Goal: Transaction & Acquisition: Purchase product/service

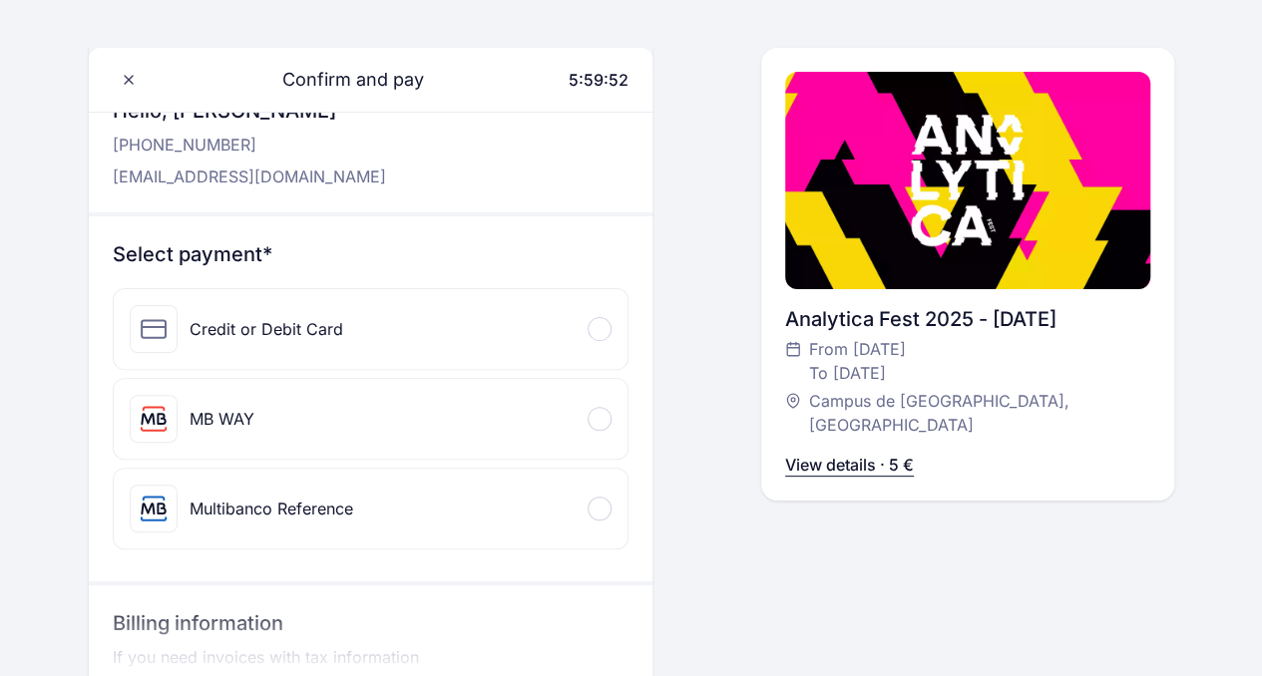
scroll to position [201, 0]
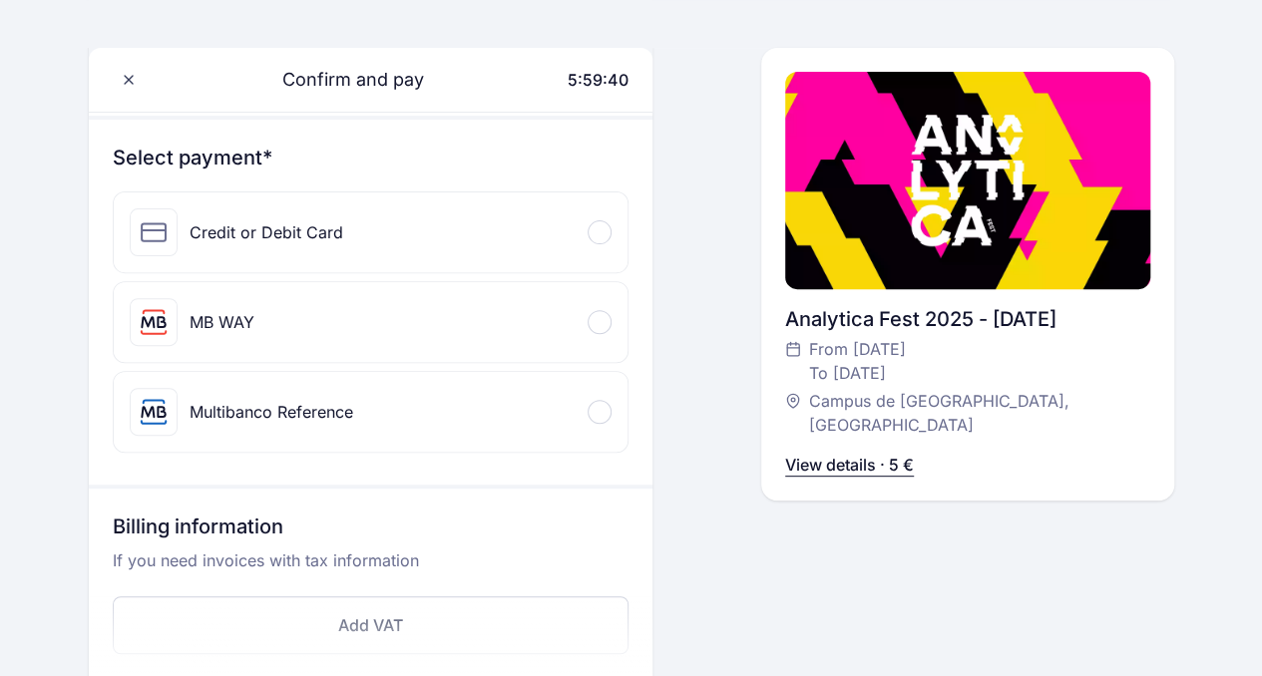
click at [380, 406] on div "Multibanco Reference" at bounding box center [371, 412] width 515 height 80
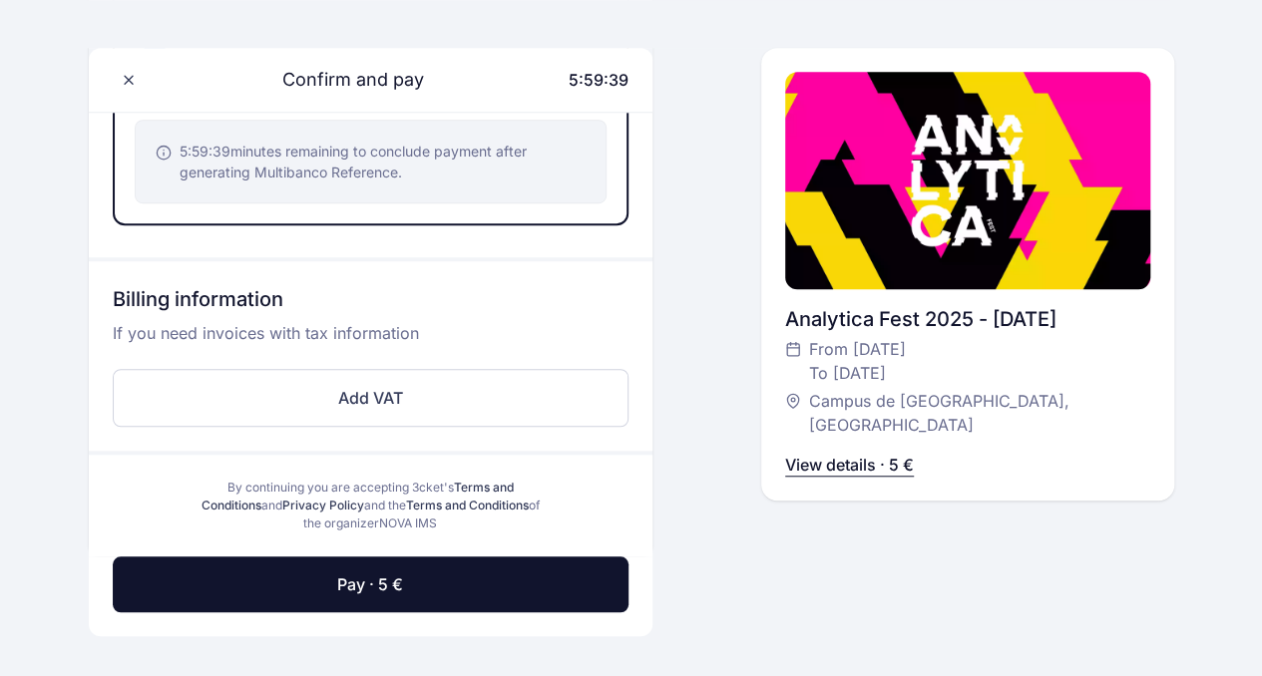
scroll to position [555, 0]
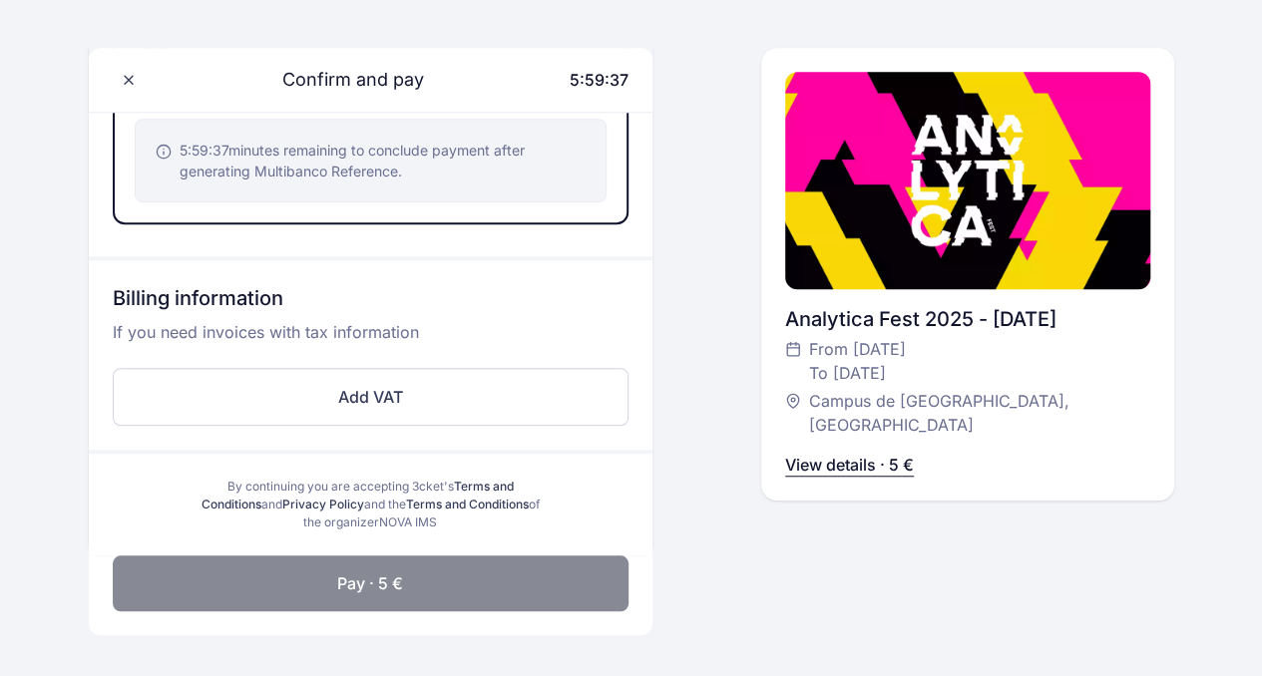
click at [392, 585] on button "Pay · 5 €" at bounding box center [371, 583] width 517 height 56
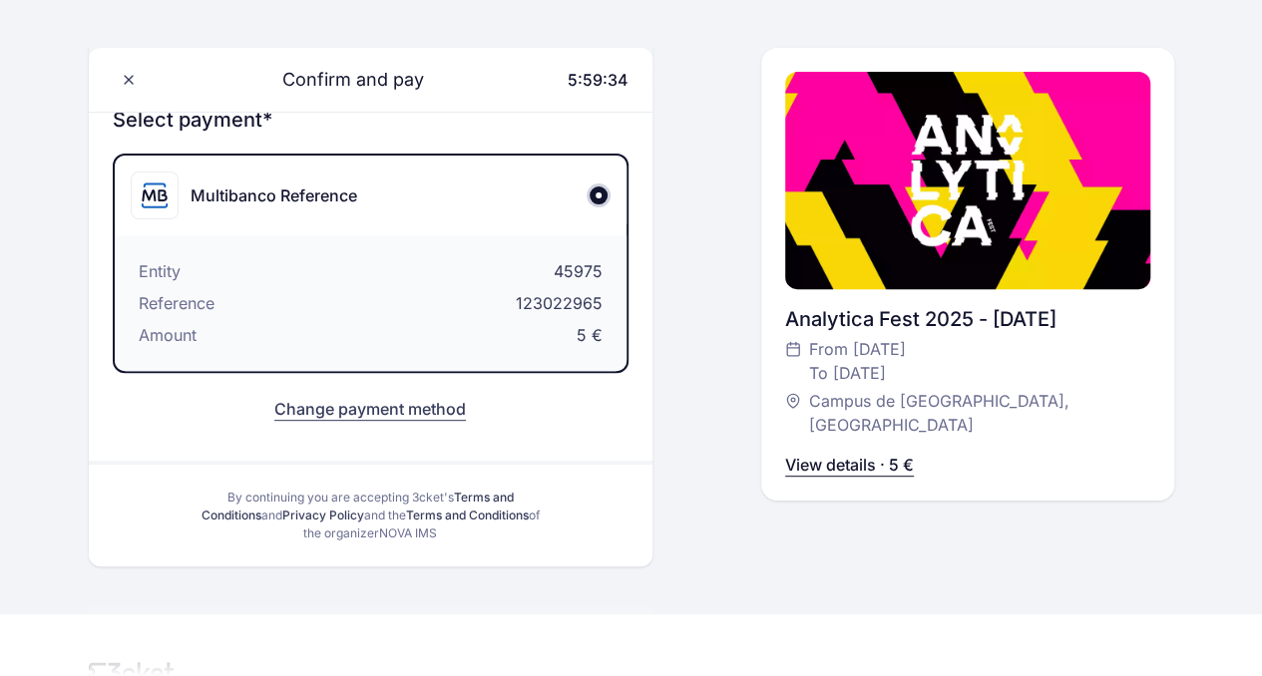
scroll to position [240, 0]
drag, startPoint x: 602, startPoint y: 325, endPoint x: 597, endPoint y: 306, distance: 19.6
click at [597, 306] on div "Entity 45975 Reference 123022965 Amount 5 €" at bounding box center [371, 302] width 513 height 136
click at [597, 306] on span "123022965" at bounding box center [559, 302] width 87 height 24
drag, startPoint x: 614, startPoint y: 304, endPoint x: 513, endPoint y: 302, distance: 101.7
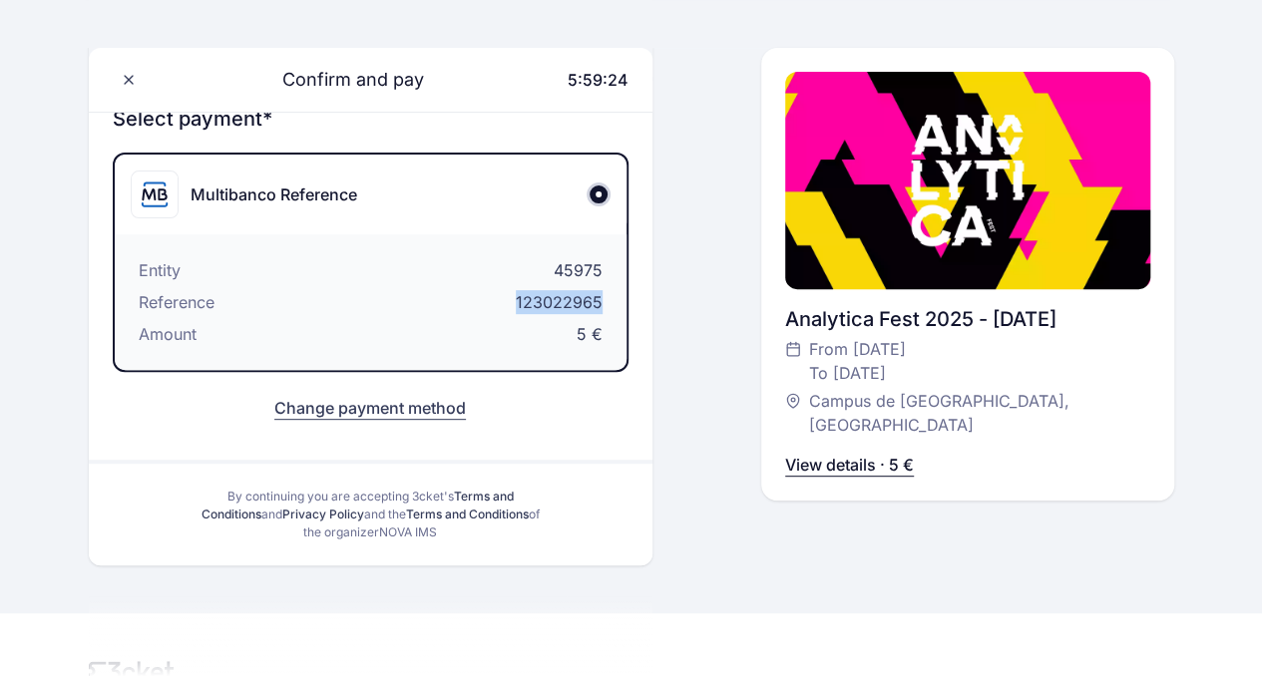
click at [513, 302] on div "Entity 45975 Reference 123022965 Amount 5 €" at bounding box center [371, 302] width 513 height 136
click at [604, 310] on div "Entity 45975 Reference 123022965 Amount 5 €" at bounding box center [371, 302] width 513 height 136
drag, startPoint x: 604, startPoint y: 310, endPoint x: 492, endPoint y: 294, distance: 113.8
click at [492, 294] on div "Entity 45975 Reference 123022965 Amount 5 €" at bounding box center [371, 302] width 513 height 136
click at [113, 89] on span at bounding box center [129, 80] width 32 height 32
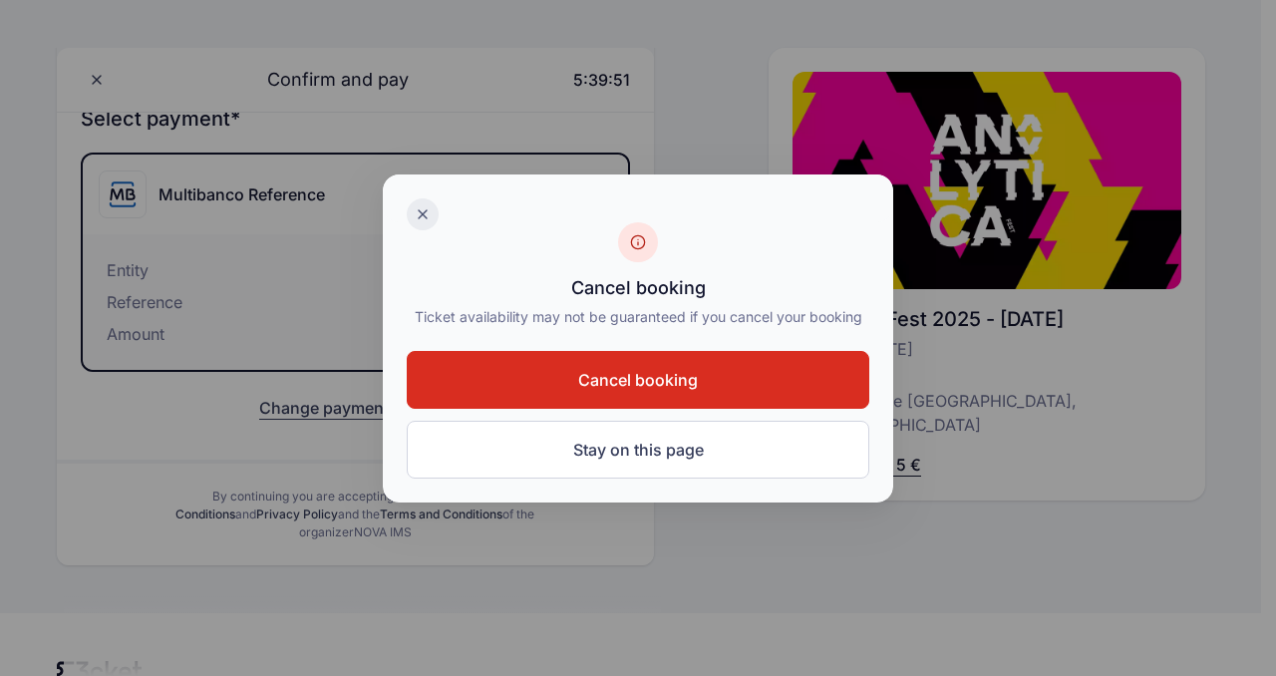
click at [428, 202] on div at bounding box center [423, 214] width 32 height 32
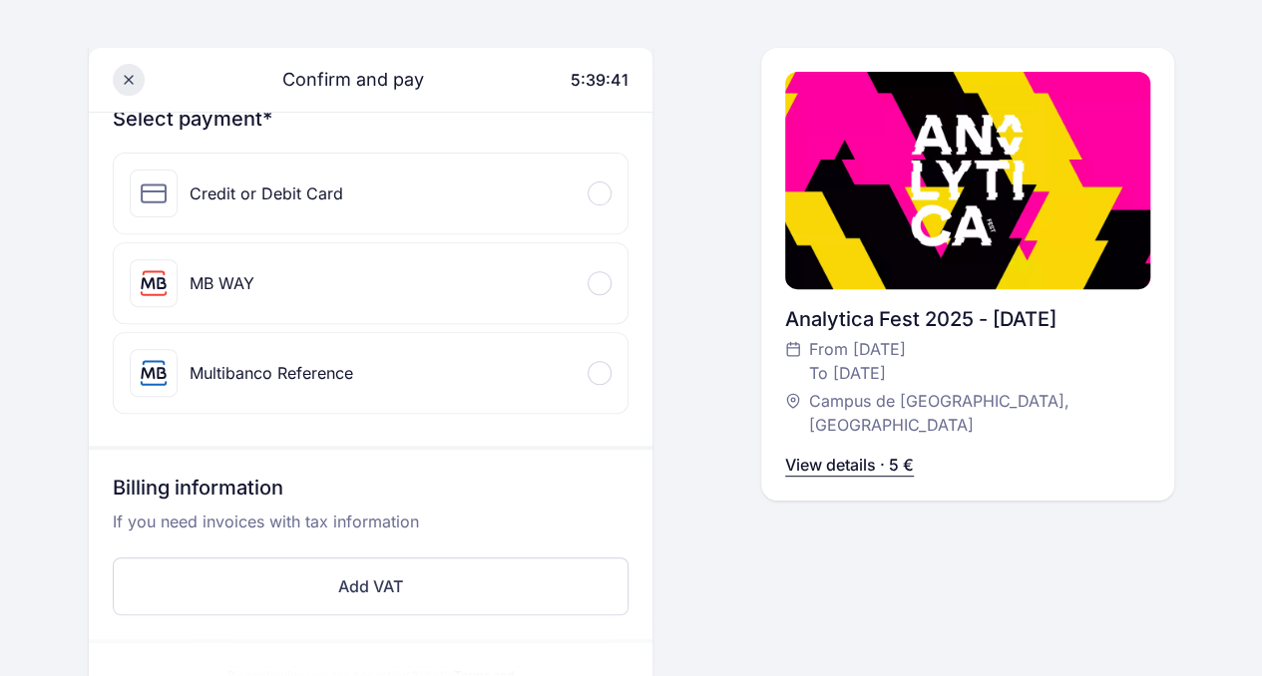
click at [121, 81] on icon at bounding box center [129, 80] width 16 height 16
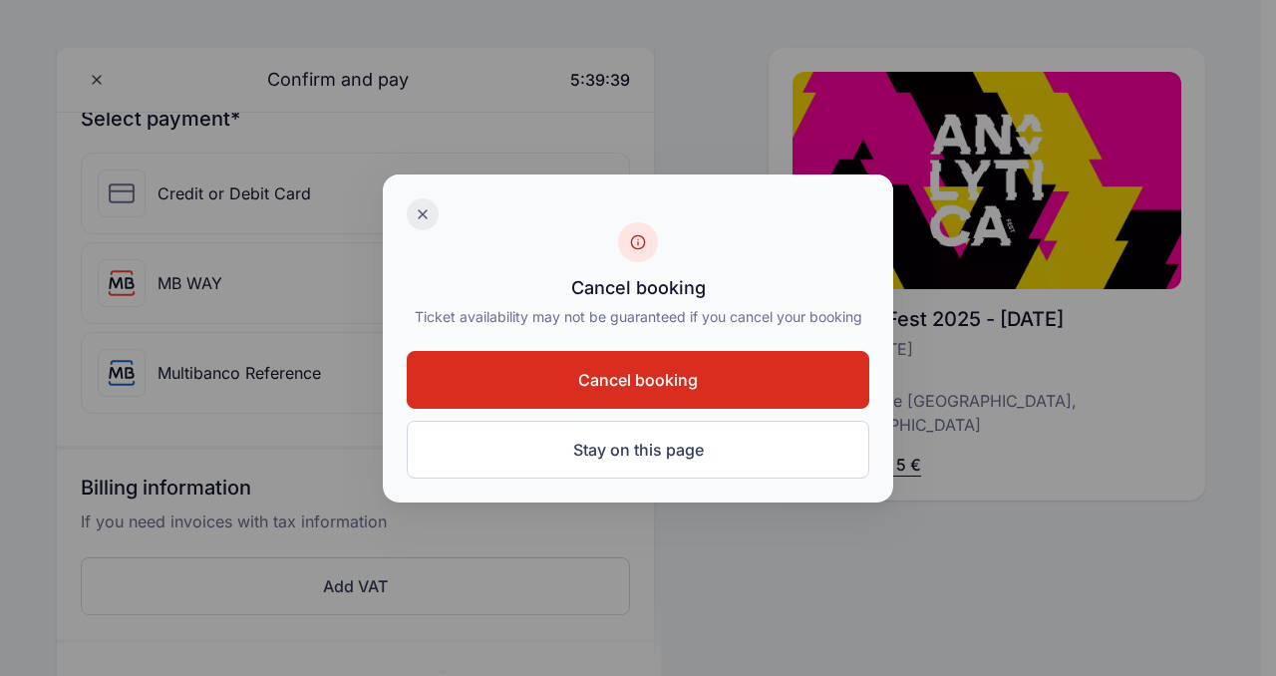
click at [425, 212] on icon at bounding box center [423, 214] width 8 height 8
